Goal: Task Accomplishment & Management: Manage account settings

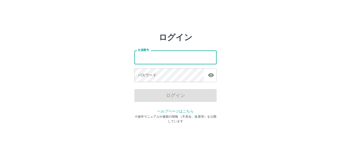
drag, startPoint x: 146, startPoint y: 60, endPoint x: 150, endPoint y: 60, distance: 4.1
click at [147, 60] on input "社員番号" at bounding box center [176, 57] width 82 height 14
type input "*******"
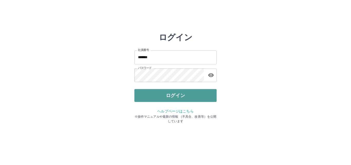
click at [184, 99] on button "ログイン" at bounding box center [176, 95] width 82 height 13
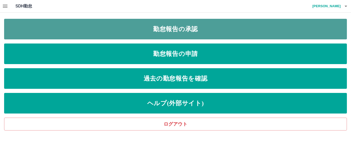
click at [146, 34] on link "勤怠報告の承認" at bounding box center [175, 29] width 343 height 21
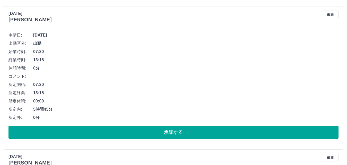
scroll to position [1003, 0]
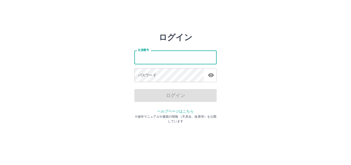
click at [159, 57] on input "社員番号" at bounding box center [176, 57] width 82 height 14
type input "*******"
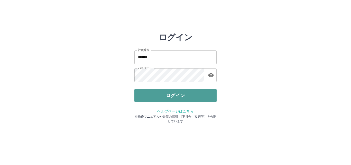
click at [183, 98] on button "ログイン" at bounding box center [176, 95] width 82 height 13
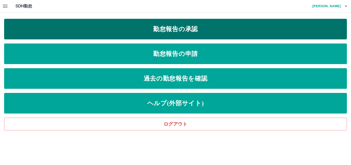
click at [177, 27] on link "勤怠報告の承認" at bounding box center [175, 29] width 343 height 21
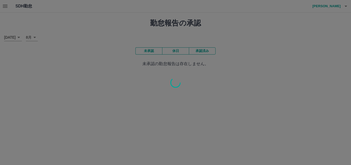
click at [4, 6] on div at bounding box center [175, 82] width 351 height 165
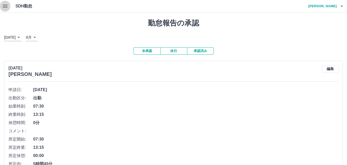
click at [6, 7] on icon "button" at bounding box center [5, 6] width 6 height 6
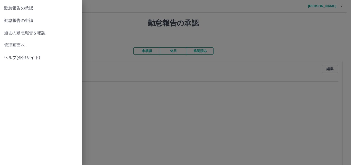
click at [20, 45] on span "管理画面へ" at bounding box center [41, 45] width 74 height 6
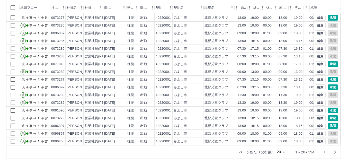
scroll to position [27, 0]
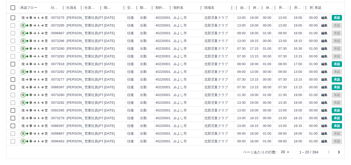
click at [282, 151] on body "SDH勤怠 [PERSON_NAME] 勤務実績承認 前月 [DATE] 次月 今月 月選択 承認モード 削除モード 一括承認 列一覧 0 フィルター 行間隔…" at bounding box center [175, 56] width 351 height 217
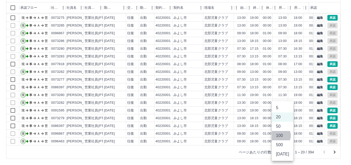
click at [281, 136] on li "100" at bounding box center [282, 135] width 21 height 9
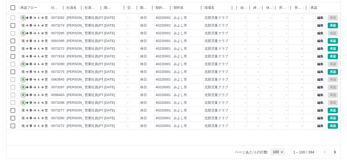
scroll to position [644, 0]
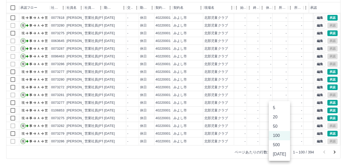
click at [282, 151] on body "SDH勤怠 [PERSON_NAME] 勤務実績承認 前月 [DATE] 次月 今月 月選択 承認モード 削除モード 一括承認 列一覧 0 フィルター 行間隔…" at bounding box center [175, 56] width 351 height 217
click at [279, 145] on li "500" at bounding box center [279, 144] width 21 height 9
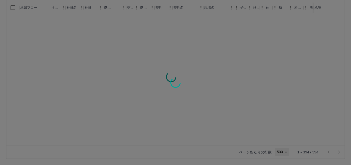
type input "***"
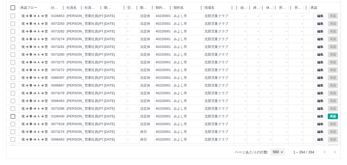
scroll to position [1492, 0]
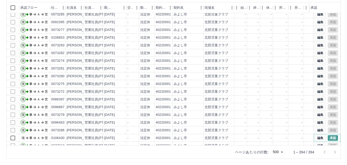
click at [328, 138] on button "承認" at bounding box center [333, 138] width 10 height 6
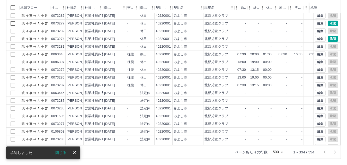
scroll to position [1364, 0]
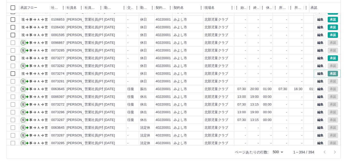
click at [330, 72] on button "承認" at bounding box center [333, 74] width 10 height 6
click at [328, 58] on button "承認" at bounding box center [333, 58] width 10 height 6
click at [329, 33] on button "承認" at bounding box center [333, 35] width 10 height 6
click at [328, 58] on button "承認" at bounding box center [333, 58] width 10 height 6
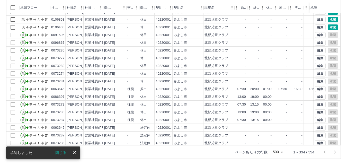
scroll to position [1261, 0]
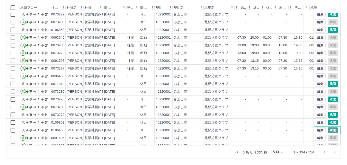
click at [329, 131] on button "承認" at bounding box center [333, 130] width 10 height 6
click at [329, 120] on button "承認" at bounding box center [333, 123] width 10 height 6
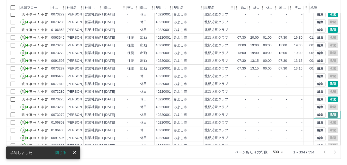
click at [328, 114] on button "承認" at bounding box center [333, 115] width 10 height 6
click at [330, 100] on button "承認" at bounding box center [333, 99] width 10 height 6
click at [329, 83] on button "承認" at bounding box center [333, 84] width 10 height 6
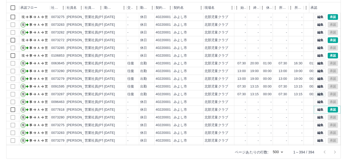
scroll to position [1209, 0]
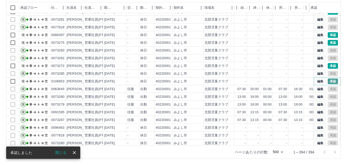
click at [328, 81] on button "承認" at bounding box center [333, 81] width 10 height 6
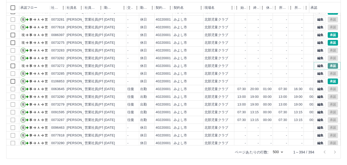
click at [330, 65] on button "承認" at bounding box center [333, 66] width 10 height 6
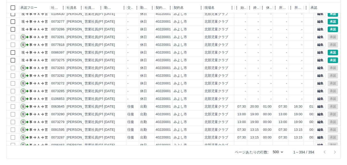
scroll to position [1132, 0]
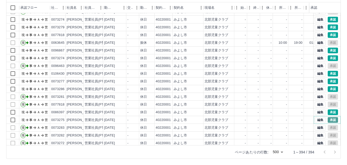
click at [328, 119] on button "承認" at bounding box center [333, 120] width 10 height 6
click at [328, 111] on button "承認" at bounding box center [333, 112] width 10 height 6
click at [329, 80] on button "承認" at bounding box center [333, 81] width 10 height 6
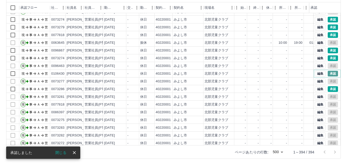
click at [328, 73] on button "承認" at bounding box center [333, 74] width 10 height 6
click at [328, 57] on button "承認" at bounding box center [333, 58] width 10 height 6
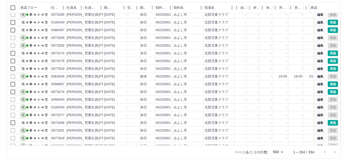
scroll to position [1106, 0]
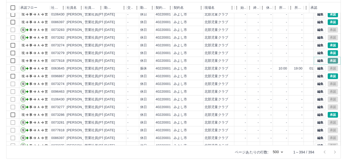
click at [329, 61] on button "承認" at bounding box center [333, 61] width 10 height 6
click at [329, 52] on button "承認" at bounding box center [333, 53] width 10 height 6
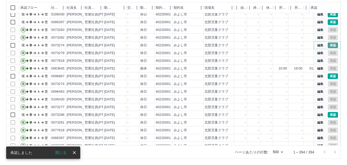
click at [328, 44] on button "承認" at bounding box center [333, 45] width 10 height 6
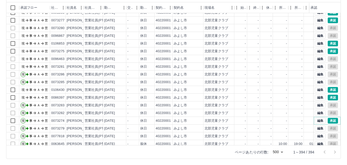
scroll to position [1029, 0]
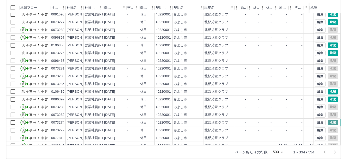
click at [331, 122] on button "承認" at bounding box center [333, 123] width 10 height 6
click at [328, 99] on button "承認" at bounding box center [333, 99] width 10 height 6
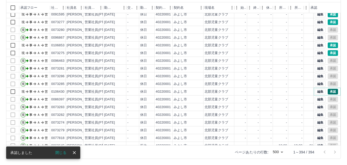
click at [328, 91] on button "承認" at bounding box center [333, 92] width 10 height 6
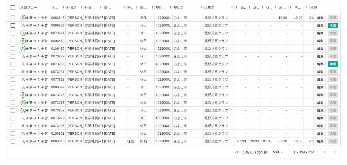
scroll to position [1158, 0]
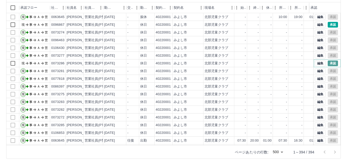
click at [329, 64] on button "承認" at bounding box center [333, 63] width 10 height 6
click at [331, 64] on button "承認" at bounding box center [333, 63] width 10 height 6
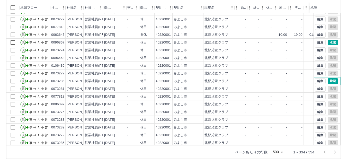
scroll to position [1106, 0]
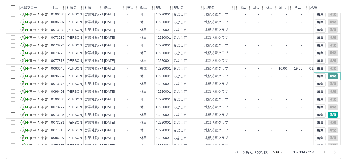
click at [331, 76] on button "承認" at bounding box center [333, 76] width 10 height 6
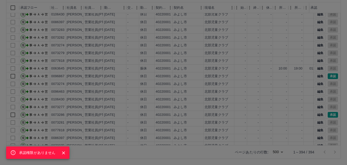
click at [265, 60] on div "承認権限がありません" at bounding box center [173, 82] width 347 height 165
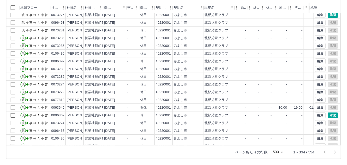
scroll to position [1055, 0]
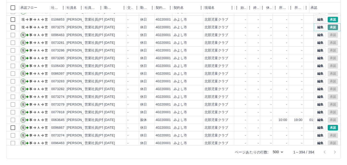
click at [331, 26] on button "承認" at bounding box center [333, 27] width 10 height 6
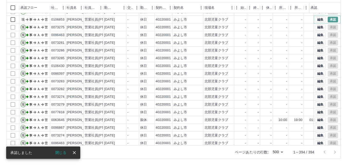
click at [329, 19] on button "承認" at bounding box center [333, 20] width 10 height 6
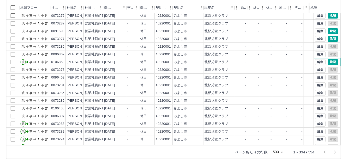
scroll to position [1003, 0]
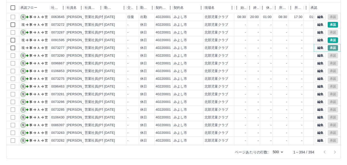
click at [328, 48] on button "承認" at bounding box center [333, 48] width 10 height 6
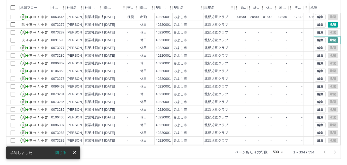
click at [329, 41] on button "承認" at bounding box center [333, 40] width 10 height 6
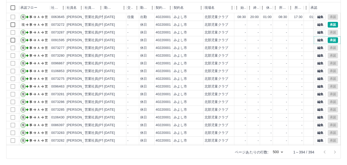
scroll to position [978, 0]
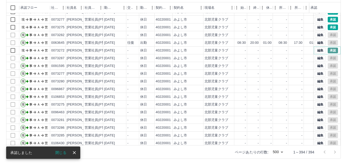
click at [328, 51] on button "承認" at bounding box center [333, 51] width 10 height 6
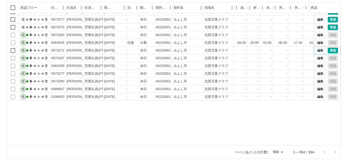
scroll to position [900, 0]
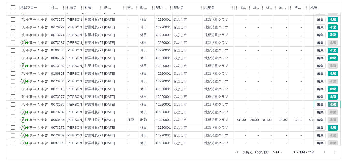
click at [328, 105] on button "承認" at bounding box center [333, 105] width 10 height 6
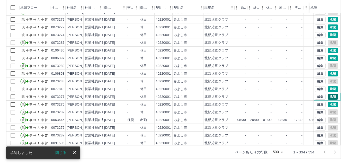
click at [328, 97] on button "承認" at bounding box center [333, 97] width 10 height 6
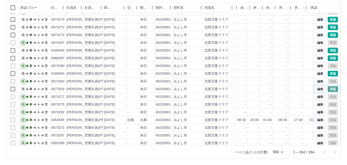
click at [328, 87] on button "承認" at bounding box center [333, 89] width 10 height 6
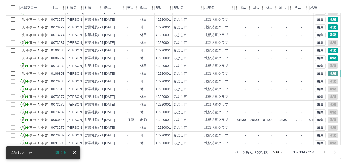
click at [328, 75] on button "承認" at bounding box center [333, 74] width 10 height 6
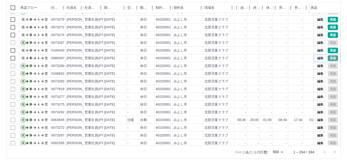
click at [328, 57] on button "承認" at bounding box center [333, 58] width 10 height 6
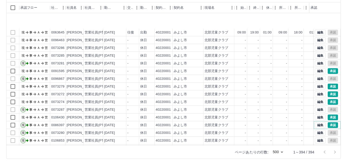
scroll to position [823, 0]
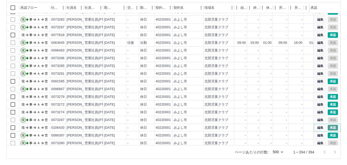
click at [330, 126] on button "承認" at bounding box center [333, 128] width 10 height 6
click at [330, 112] on button "承認" at bounding box center [333, 112] width 10 height 6
click at [328, 103] on button "承認" at bounding box center [333, 105] width 10 height 6
click at [329, 96] on button "承認" at bounding box center [333, 97] width 10 height 6
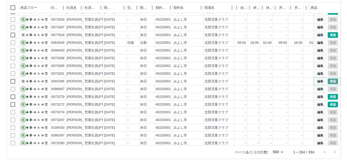
click at [330, 82] on button "承認" at bounding box center [333, 81] width 10 height 6
click at [329, 81] on button "承認" at bounding box center [333, 81] width 10 height 6
click at [328, 34] on button "承認" at bounding box center [333, 35] width 10 height 6
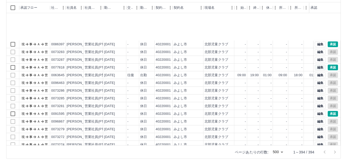
scroll to position [849, 0]
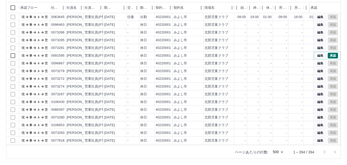
click at [329, 56] on button "承認" at bounding box center [333, 56] width 10 height 6
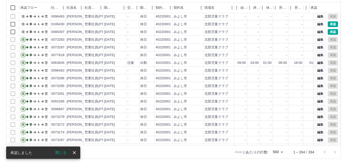
scroll to position [798, 0]
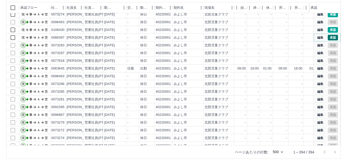
click at [328, 37] on button "承認" at bounding box center [333, 38] width 10 height 6
click at [328, 30] on button "承認" at bounding box center [333, 30] width 10 height 6
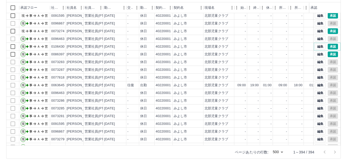
scroll to position [772, 0]
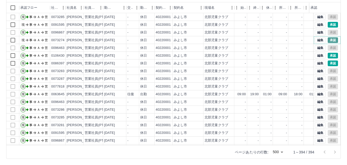
click at [328, 39] on button "承認" at bounding box center [333, 40] width 10 height 6
click at [329, 26] on button "承認" at bounding box center [333, 25] width 10 height 6
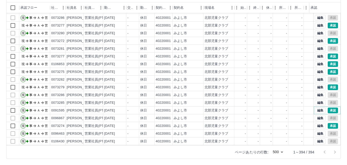
scroll to position [720, 0]
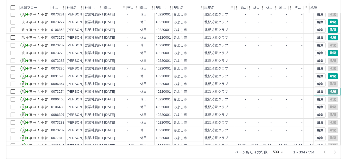
click at [328, 91] on button "承認" at bounding box center [333, 92] width 10 height 6
click at [315, 77] on button "編集" at bounding box center [320, 76] width 11 height 6
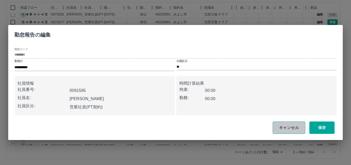
click at [290, 129] on button "キャンセル" at bounding box center [289, 127] width 33 height 12
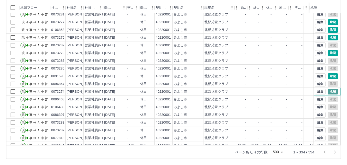
click at [328, 92] on button "承認" at bounding box center [333, 92] width 10 height 6
click at [329, 75] on button "承認" at bounding box center [333, 76] width 10 height 6
click at [329, 54] on button "承認" at bounding box center [333, 53] width 10 height 6
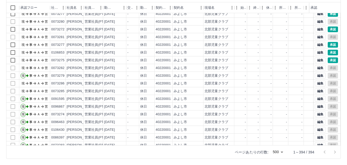
scroll to position [695, 0]
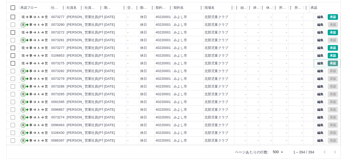
click at [328, 62] on button "承認" at bounding box center [333, 63] width 10 height 6
click at [328, 56] on button "承認" at bounding box center [333, 56] width 10 height 6
click at [331, 47] on button "承認" at bounding box center [333, 48] width 10 height 6
click at [330, 32] on button "承認" at bounding box center [333, 33] width 10 height 6
click at [328, 17] on button "承認" at bounding box center [333, 17] width 10 height 6
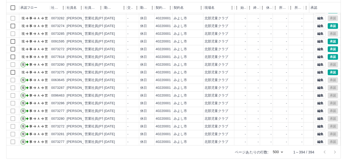
scroll to position [566, 0]
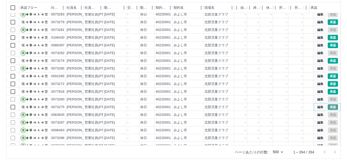
click at [329, 108] on button "承認" at bounding box center [333, 107] width 10 height 6
click at [328, 92] on button "承認" at bounding box center [333, 92] width 10 height 6
click at [328, 83] on button "承認" at bounding box center [333, 84] width 10 height 6
click at [329, 75] on button "承認" at bounding box center [333, 76] width 10 height 6
click at [329, 61] on button "承認" at bounding box center [333, 61] width 10 height 6
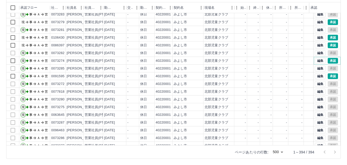
scroll to position [540, 0]
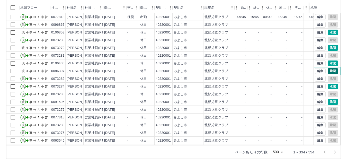
click at [328, 72] on button "承認" at bounding box center [333, 71] width 10 height 6
click at [328, 63] on button "承認" at bounding box center [333, 63] width 10 height 6
click at [329, 47] on button "承認" at bounding box center [333, 48] width 10 height 6
click at [328, 32] on button "承認" at bounding box center [333, 33] width 10 height 6
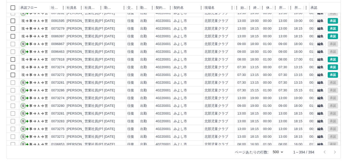
scroll to position [103, 0]
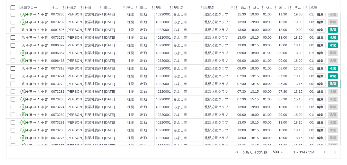
click at [329, 83] on button "承認" at bounding box center [333, 84] width 10 height 6
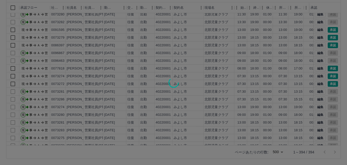
click at [329, 76] on div at bounding box center [173, 82] width 347 height 165
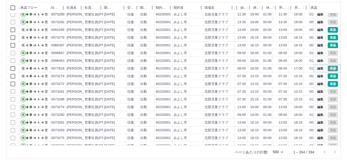
click at [329, 67] on button "承認" at bounding box center [333, 69] width 10 height 6
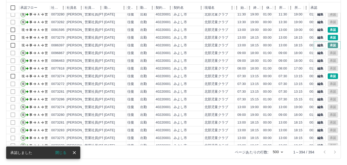
click at [329, 45] on button "承認" at bounding box center [333, 45] width 10 height 6
click at [329, 38] on div at bounding box center [173, 82] width 347 height 165
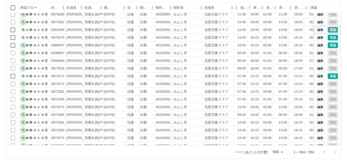
click at [328, 29] on button "承認" at bounding box center [333, 30] width 10 height 6
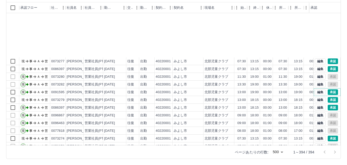
scroll to position [26, 0]
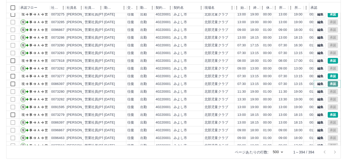
click at [328, 83] on button "承認" at bounding box center [333, 84] width 10 height 6
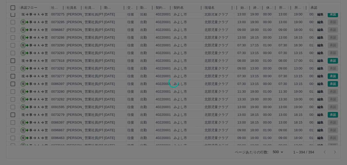
click at [328, 76] on div at bounding box center [173, 82] width 347 height 165
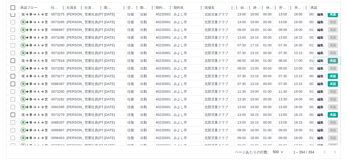
click at [328, 60] on button "承認" at bounding box center [333, 61] width 10 height 6
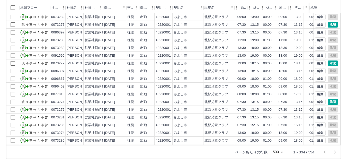
scroll to position [103, 0]
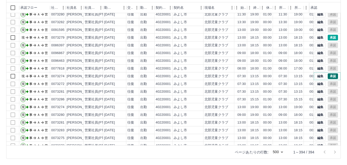
click at [330, 77] on button "承認" at bounding box center [333, 76] width 10 height 6
click at [328, 37] on button "承認" at bounding box center [333, 38] width 10 height 6
click at [331, 37] on button "承認" at bounding box center [333, 38] width 10 height 6
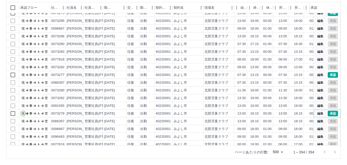
scroll to position [26, 0]
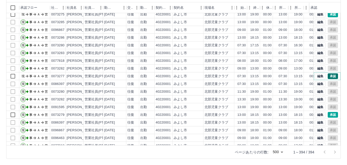
click at [328, 76] on button "承認" at bounding box center [333, 76] width 10 height 6
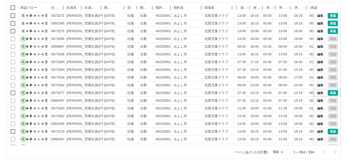
scroll to position [0, 0]
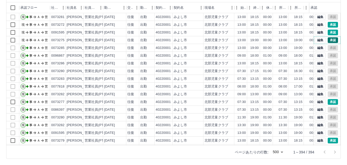
click at [330, 40] on button "承認" at bounding box center [333, 40] width 10 height 6
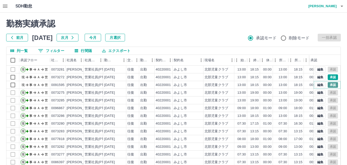
click at [329, 84] on button "承認" at bounding box center [333, 85] width 10 height 6
click at [329, 78] on button "承認" at bounding box center [333, 77] width 10 height 6
